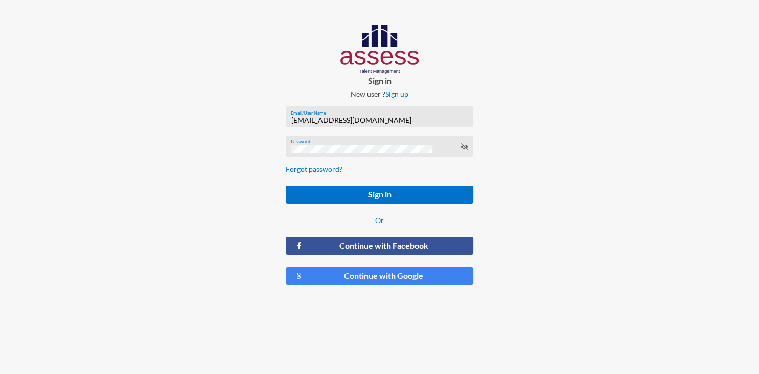
click at [400, 120] on input "[EMAIL_ADDRESS][DOMAIN_NAME]" at bounding box center [379, 120] width 177 height 8
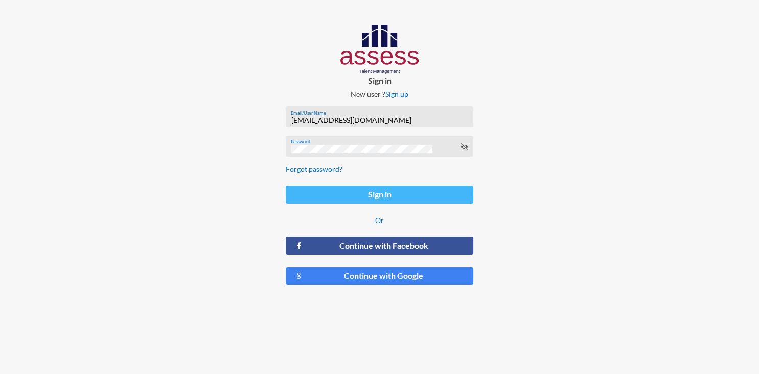
type input "[EMAIL_ADDRESS][DOMAIN_NAME]"
click at [394, 193] on button "Sign in" at bounding box center [380, 195] width 188 height 18
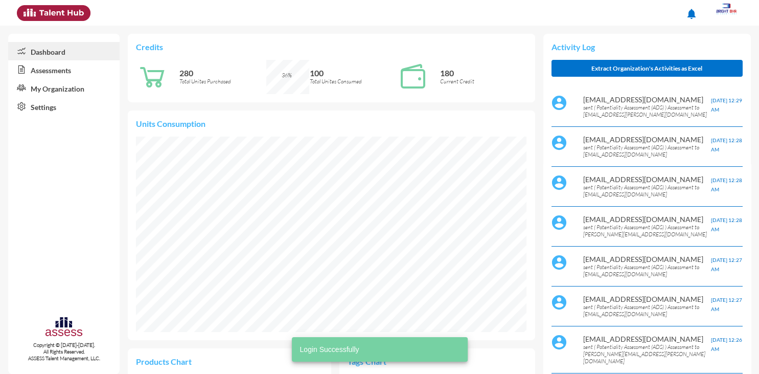
scroll to position [88, 187]
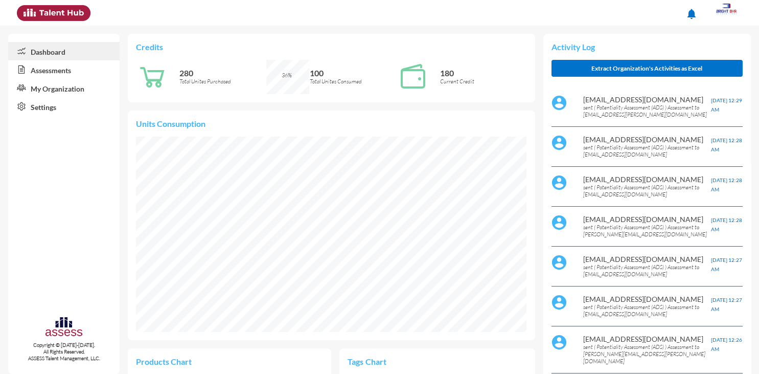
click at [67, 71] on link "Assessments" at bounding box center [63, 69] width 111 height 18
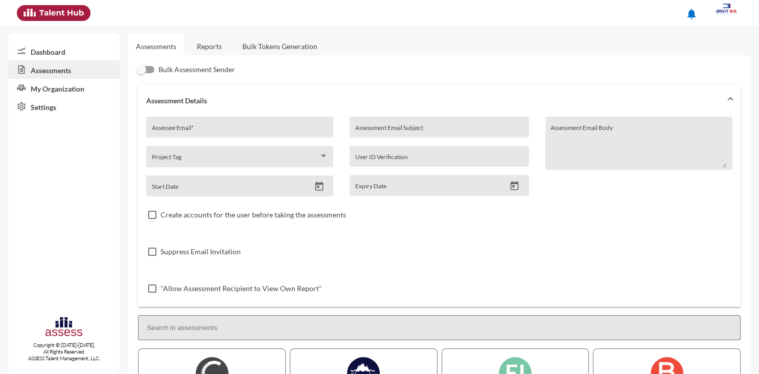
click at [212, 51] on link "Reports" at bounding box center [209, 46] width 41 height 25
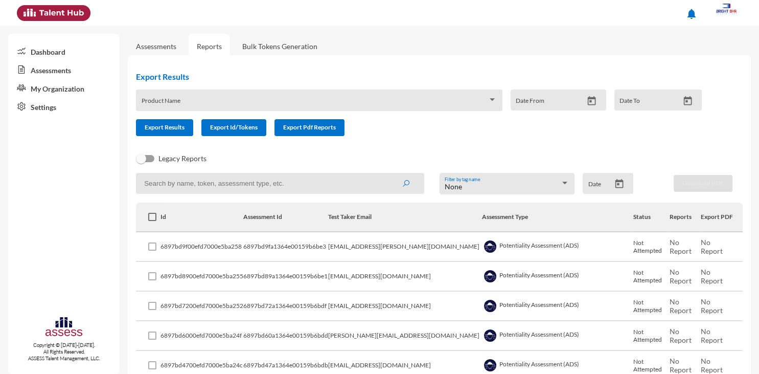
click at [42, 50] on link "Dashboard" at bounding box center [63, 51] width 111 height 18
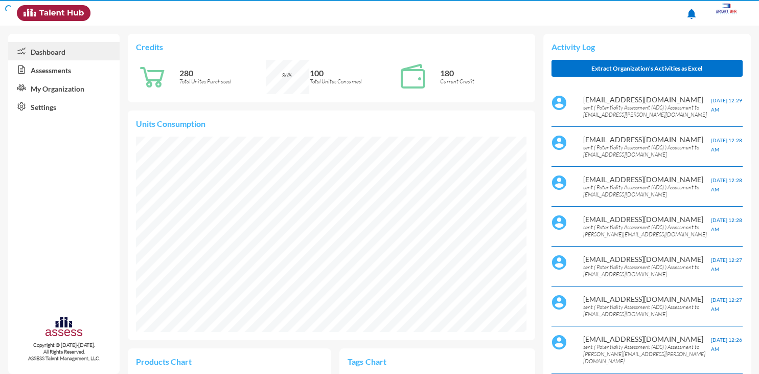
scroll to position [88, 187]
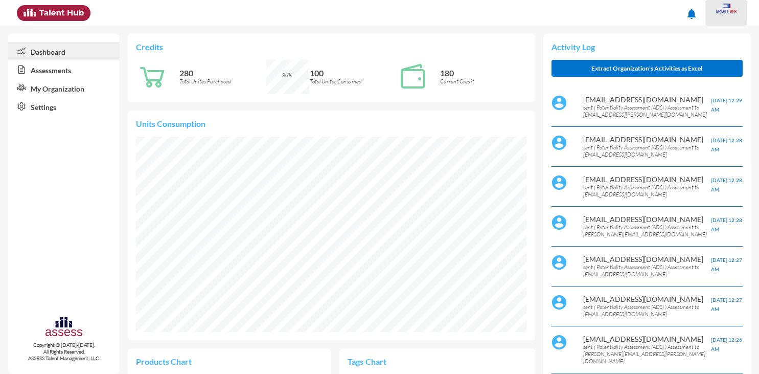
click at [727, 12] on img at bounding box center [726, 9] width 20 height 11
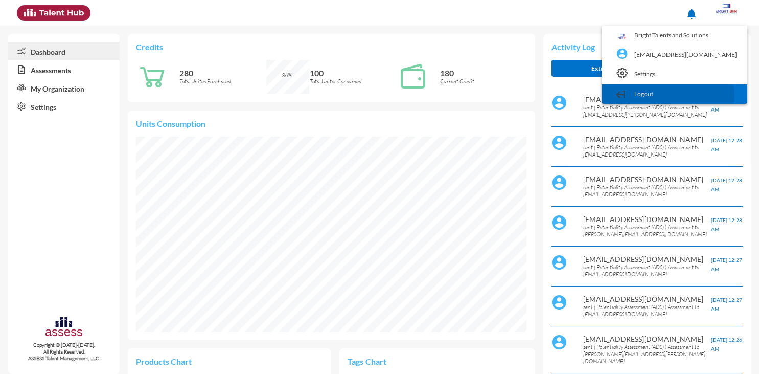
click at [683, 95] on link "Logout" at bounding box center [674, 93] width 135 height 19
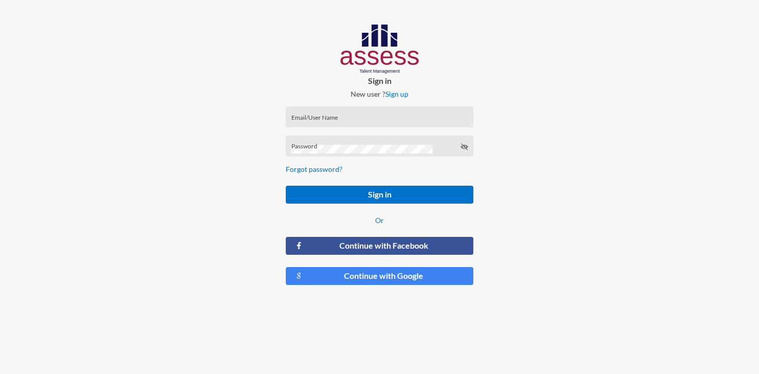
click at [418, 114] on div "Email/User Name" at bounding box center [379, 118] width 177 height 15
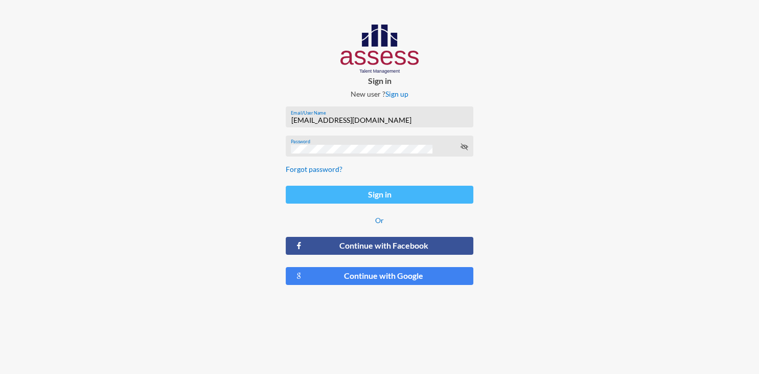
type input "[EMAIL_ADDRESS][DOMAIN_NAME]"
click at [406, 193] on button "Sign in" at bounding box center [380, 195] width 188 height 18
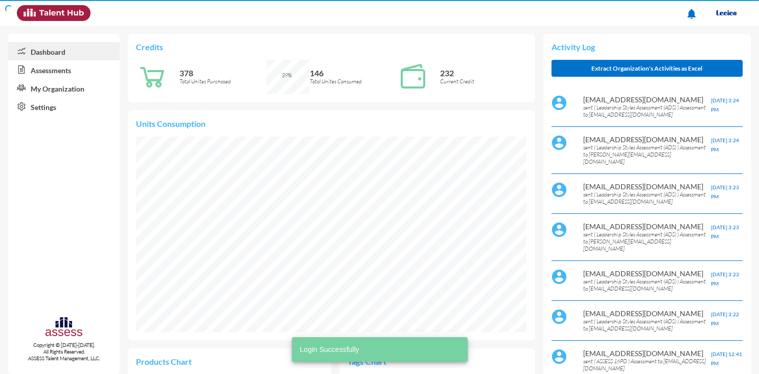
scroll to position [88, 187]
